Goal: Task Accomplishment & Management: Use online tool/utility

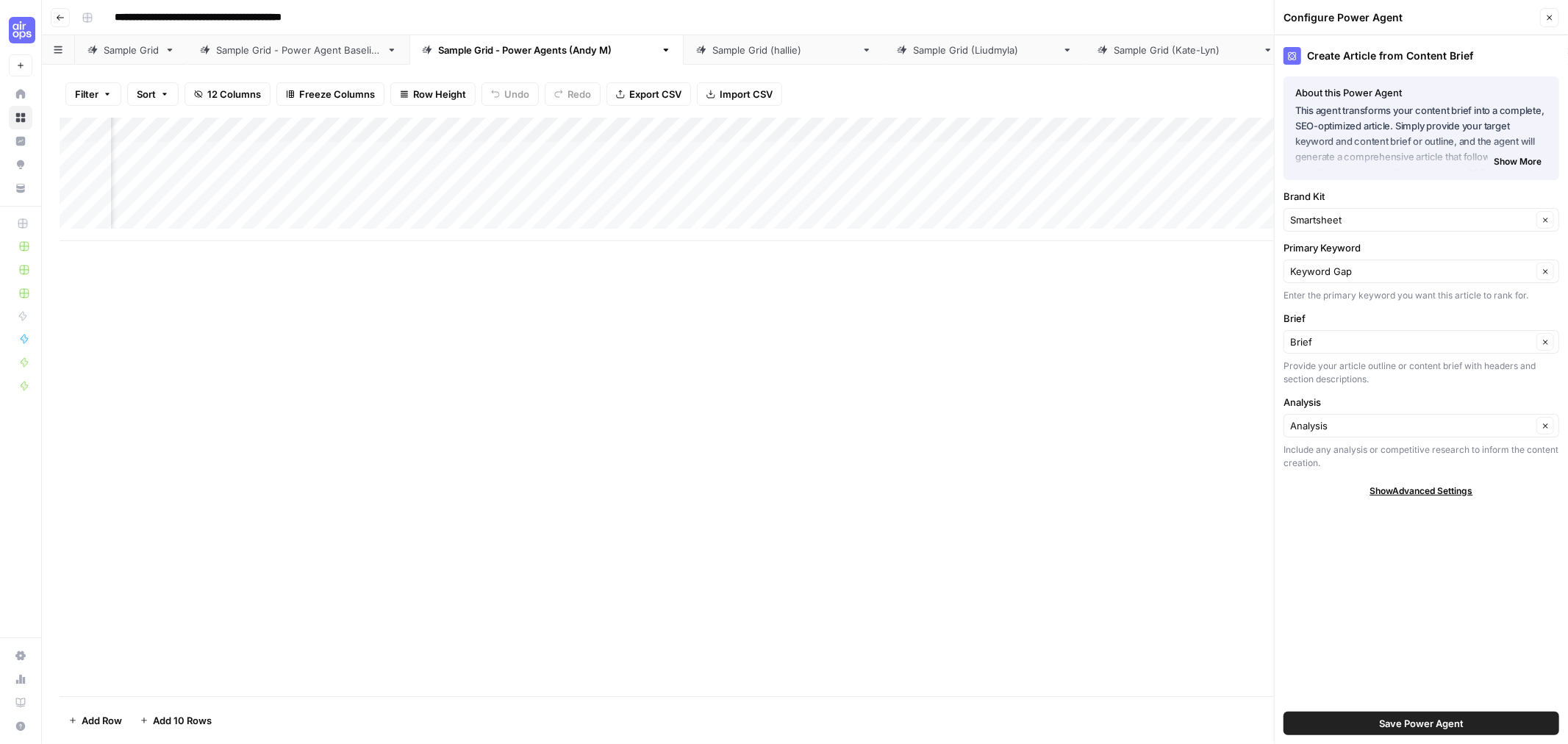
scroll to position [0, 763]
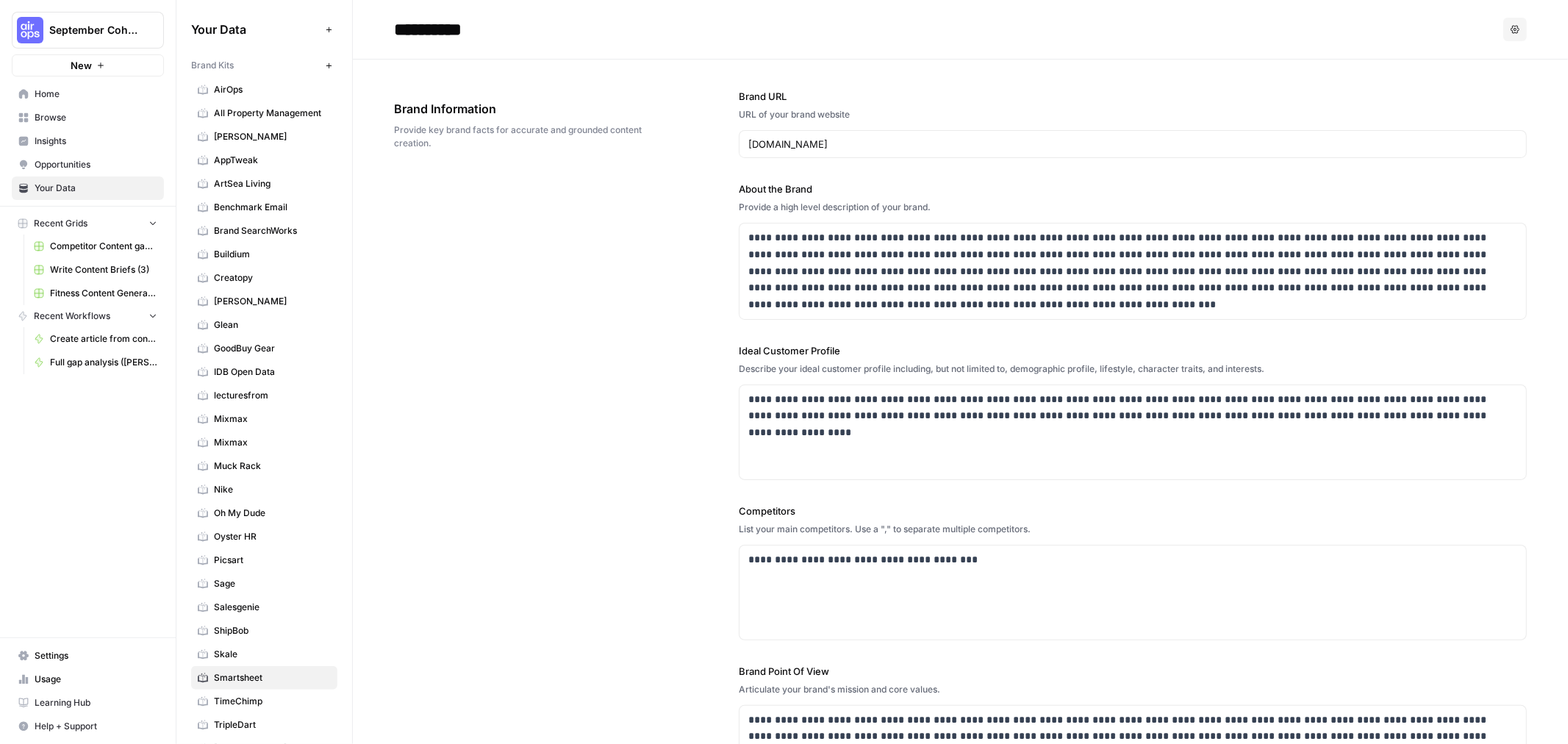
scroll to position [1904, 0]
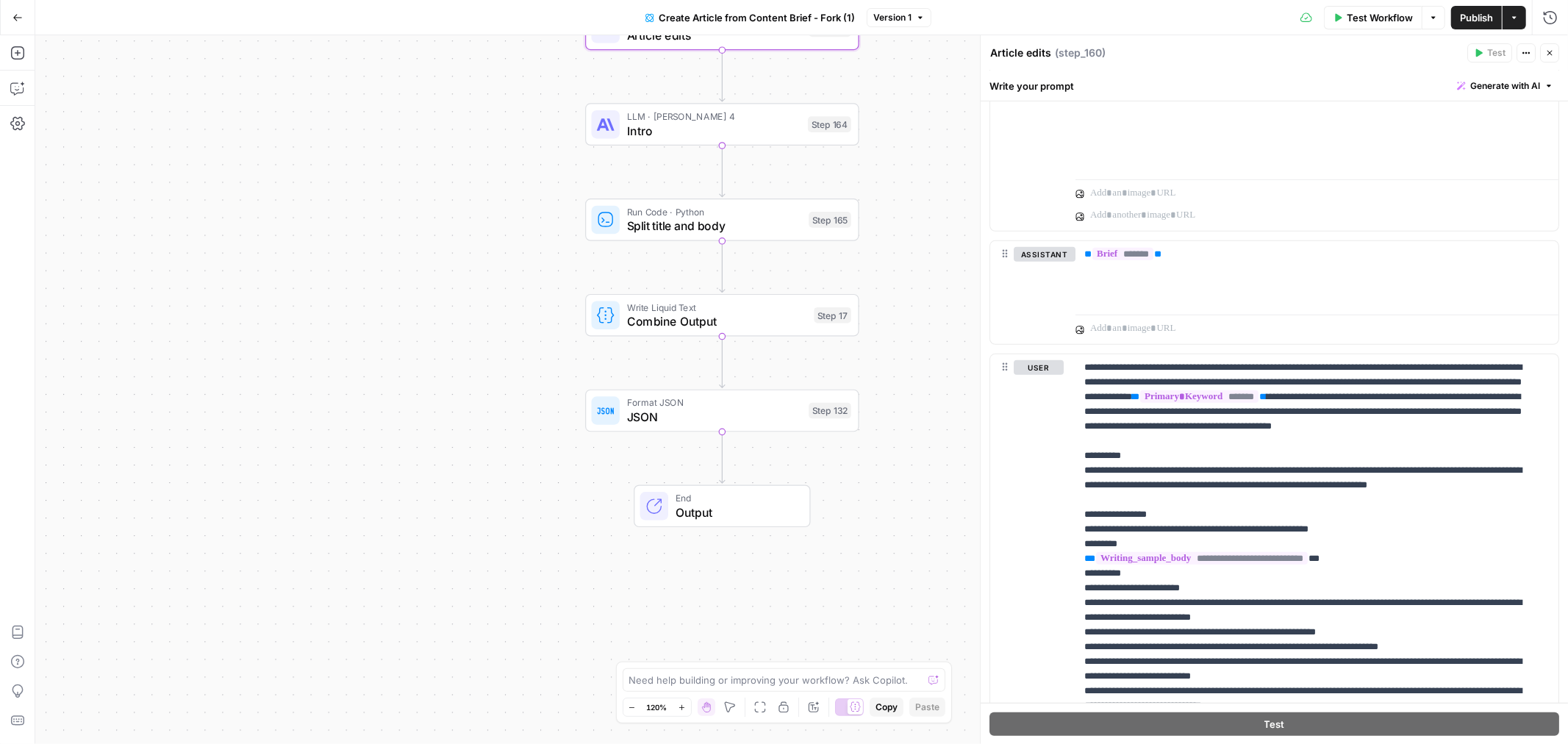
scroll to position [1959, 0]
